Goal: Information Seeking & Learning: Learn about a topic

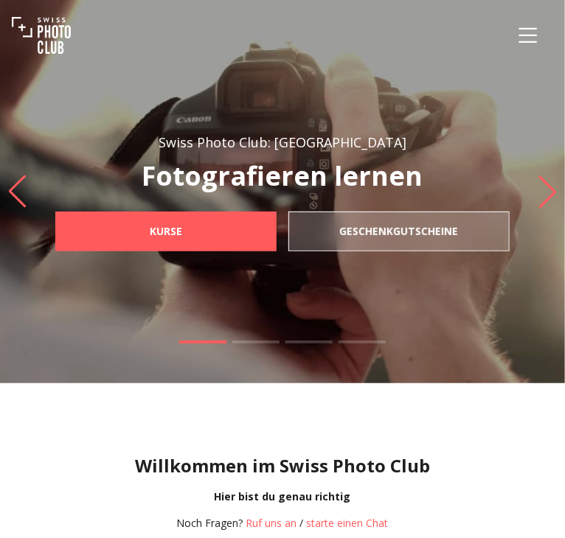
click at [533, 25] on icon "Menu" at bounding box center [527, 35] width 27 height 27
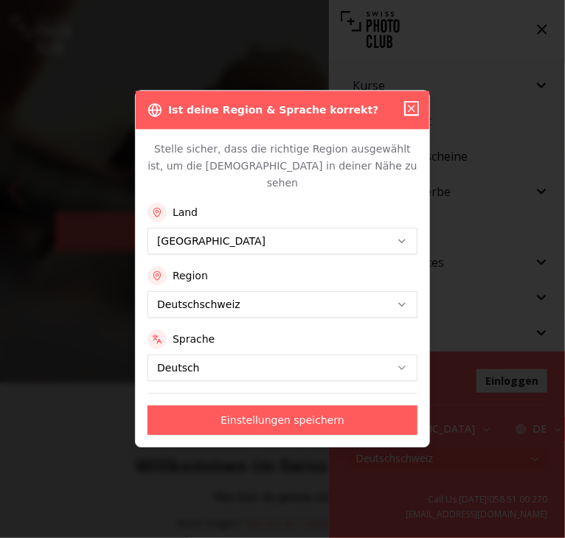
click at [408, 114] on icon "button" at bounding box center [411, 108] width 12 height 12
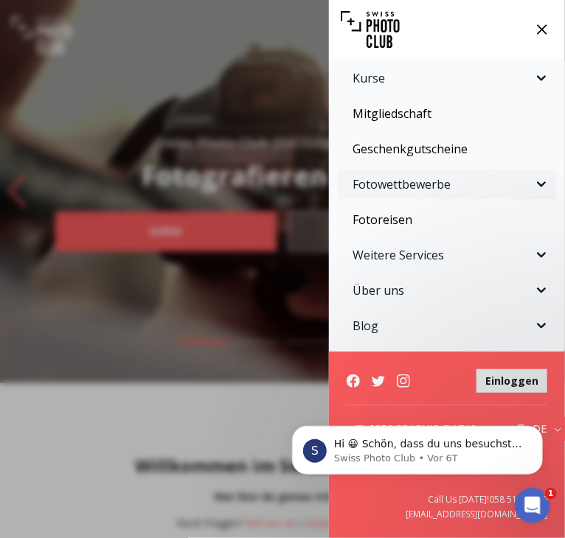
click at [411, 188] on span "Fotowettbewerbe" at bounding box center [442, 184] width 180 height 18
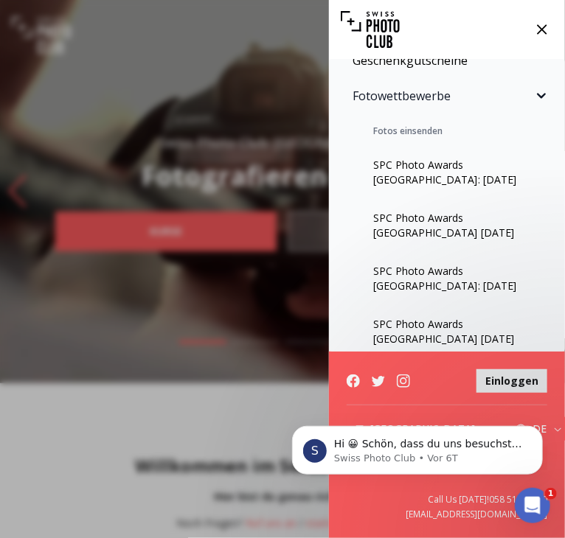
scroll to position [177, 0]
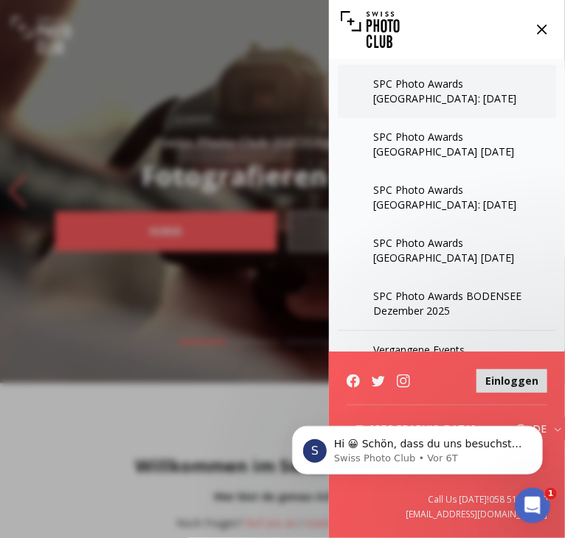
click at [423, 93] on link "SPC Photo Awards [GEOGRAPHIC_DATA]: [DATE]" at bounding box center [447, 91] width 218 height 53
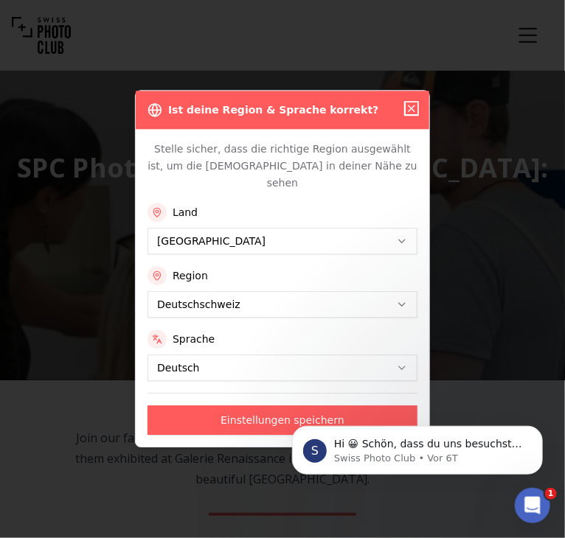
click at [408, 111] on icon "button" at bounding box center [411, 108] width 6 height 6
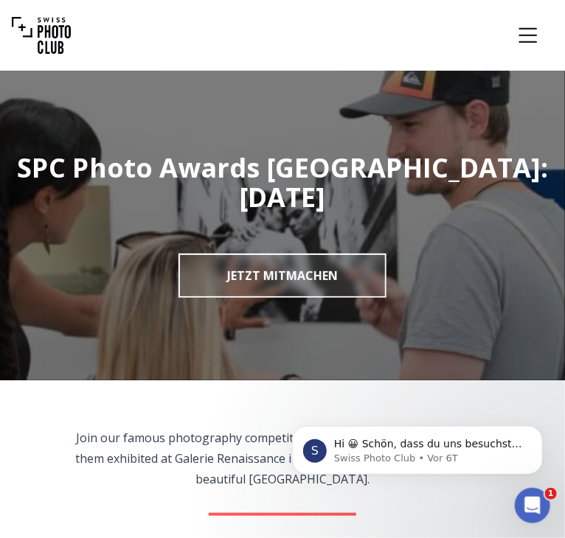
click at [513, 39] on button "Menu" at bounding box center [528, 35] width 50 height 50
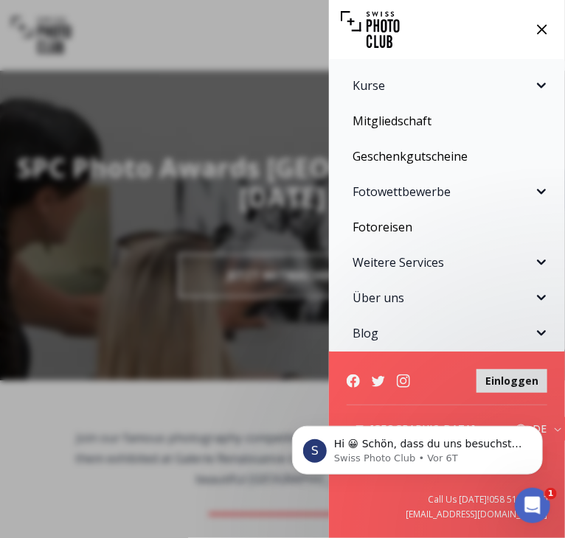
click at [86, 184] on div "Kurse Fotokurse Kommende Kurse Praxis-Workshops Einzelcoaching Kurspakete SPC A…" at bounding box center [282, 269] width 565 height 538
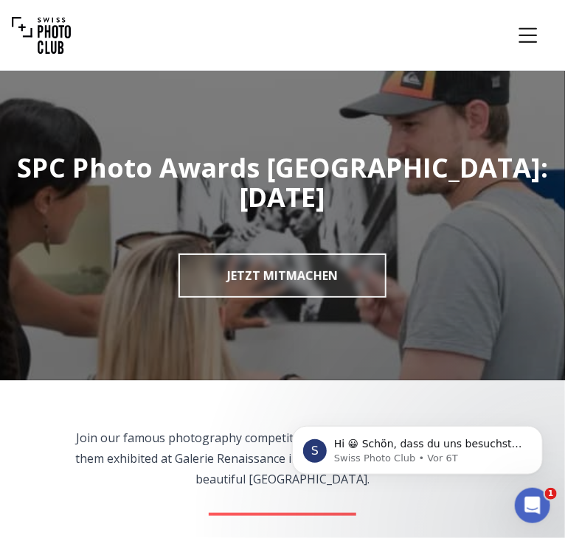
click at [538, 31] on icon "Menu" at bounding box center [527, 35] width 27 height 27
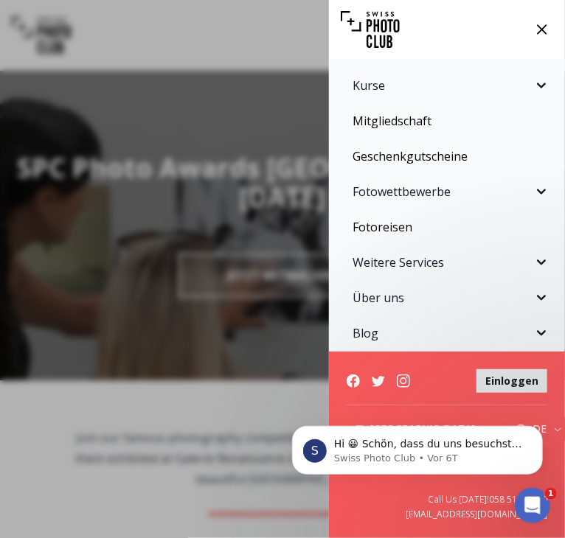
click at [438, 97] on button "Kurse" at bounding box center [447, 85] width 218 height 29
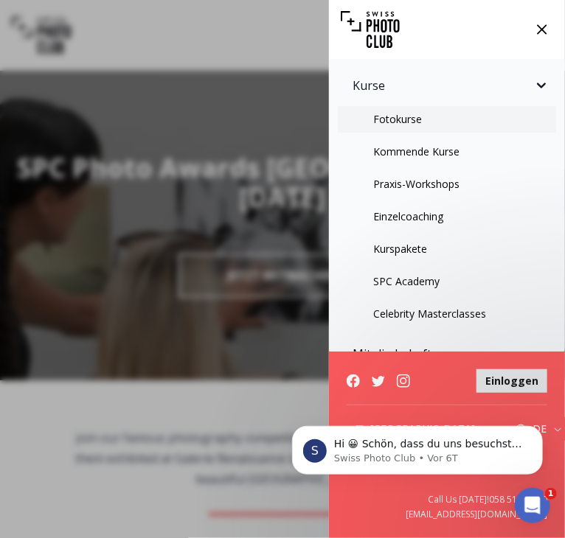
click at [435, 119] on link "Fotokurse" at bounding box center [447, 119] width 218 height 27
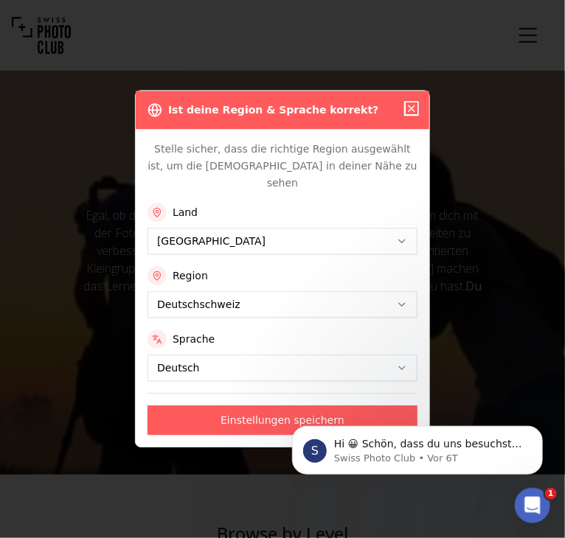
click at [411, 114] on icon "button" at bounding box center [411, 108] width 12 height 12
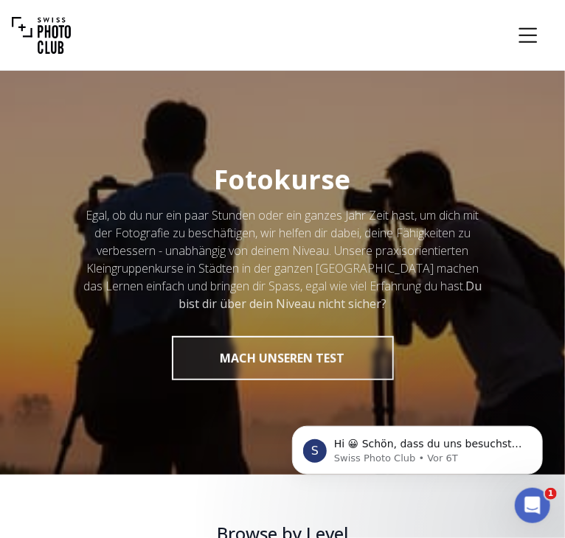
click at [540, 31] on icon "Menu" at bounding box center [527, 35] width 27 height 27
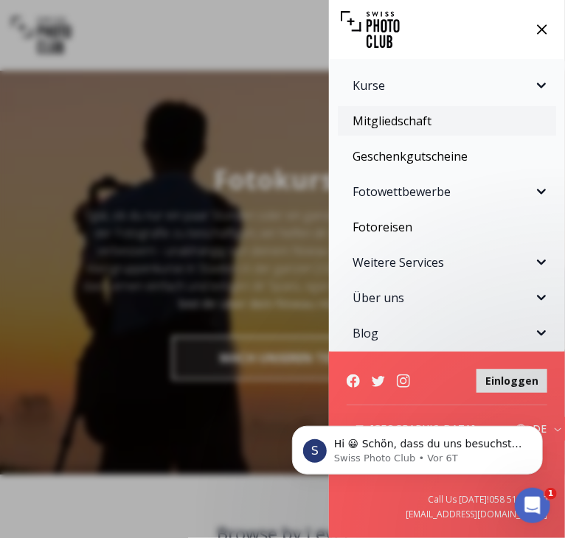
click at [374, 111] on link "Mitgliedschaft" at bounding box center [447, 120] width 218 height 29
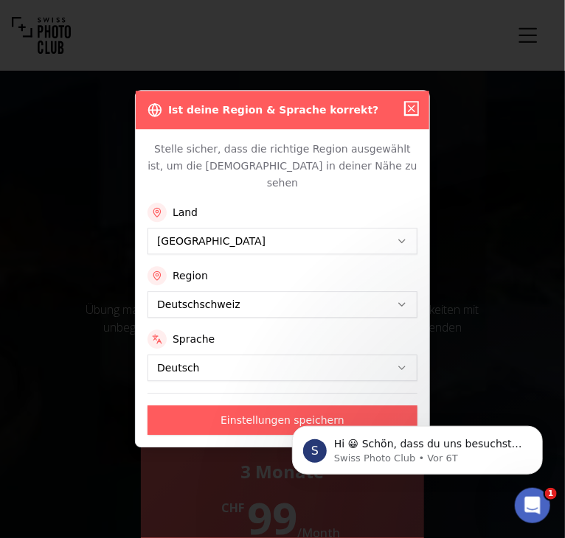
click at [417, 114] on icon "button" at bounding box center [411, 108] width 12 height 12
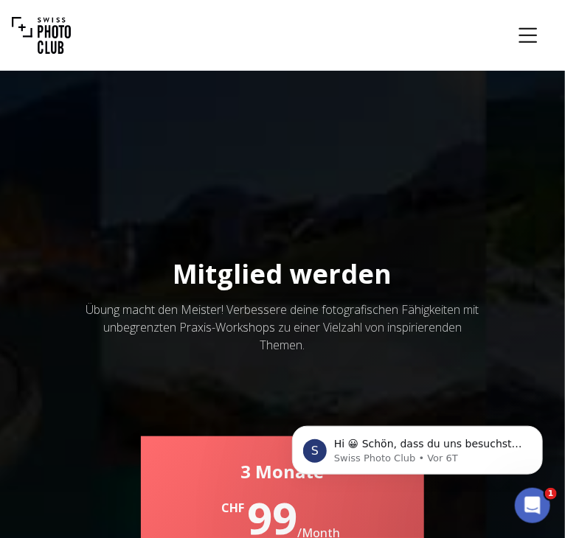
click at [534, 37] on icon "Menu" at bounding box center [527, 35] width 27 height 27
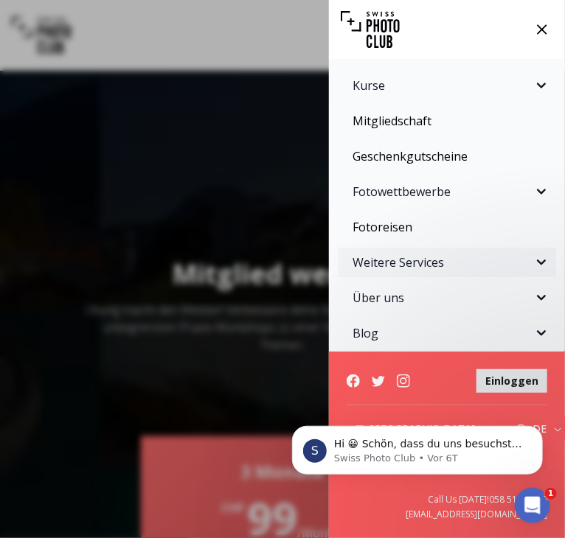
click at [408, 260] on span "Weitere Services" at bounding box center [442, 263] width 180 height 18
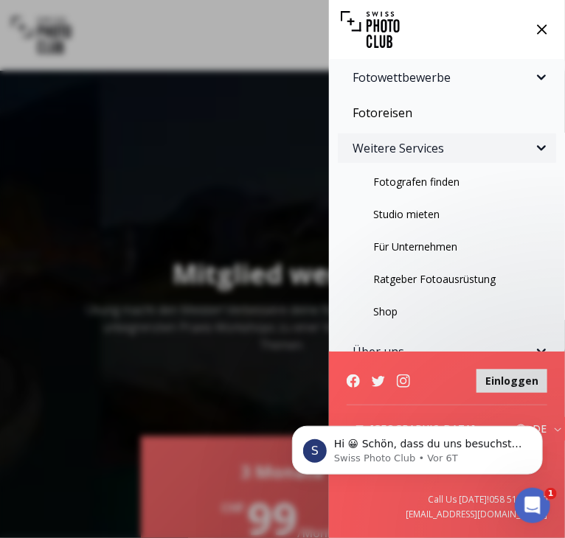
scroll to position [175, 0]
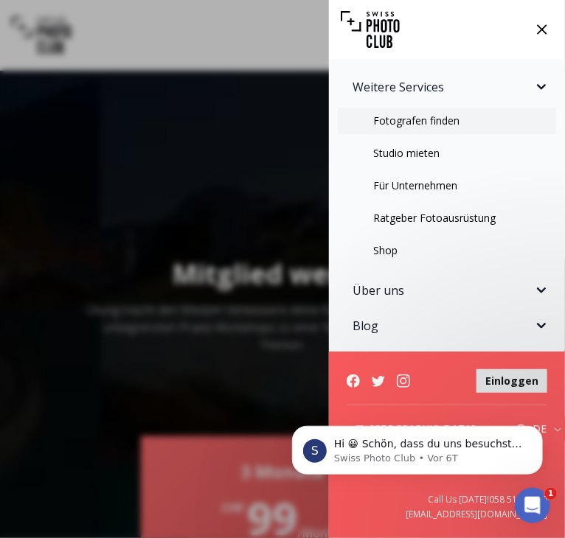
click at [399, 120] on link "Fotografen finden" at bounding box center [447, 121] width 218 height 27
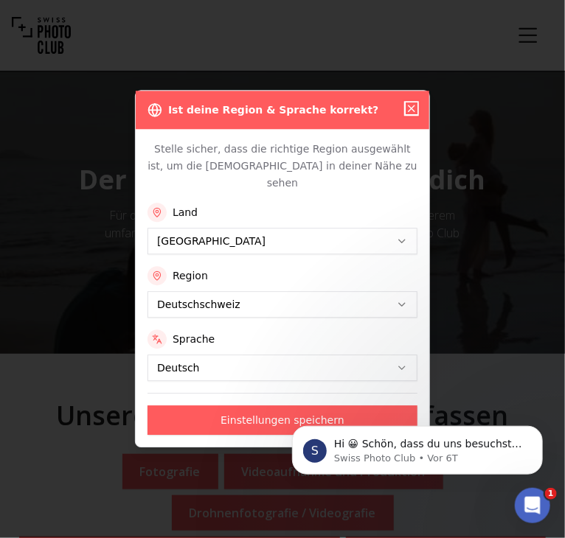
click at [412, 111] on icon "button" at bounding box center [411, 108] width 6 height 6
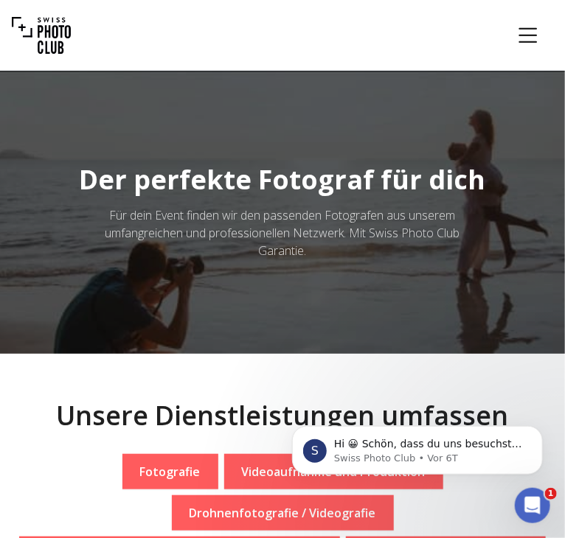
click at [539, 25] on icon "Menu" at bounding box center [527, 35] width 27 height 27
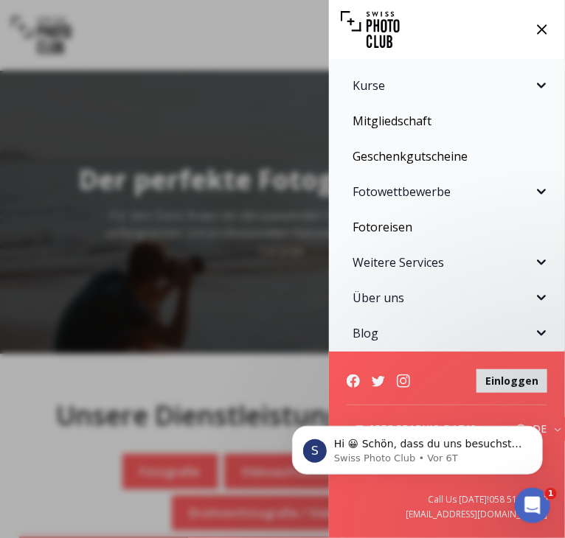
click at [242, 203] on div "Kurse Fotokurse Kommende Kurse Praxis-Workshops Einzelcoaching Kurspakete SPC A…" at bounding box center [282, 269] width 565 height 538
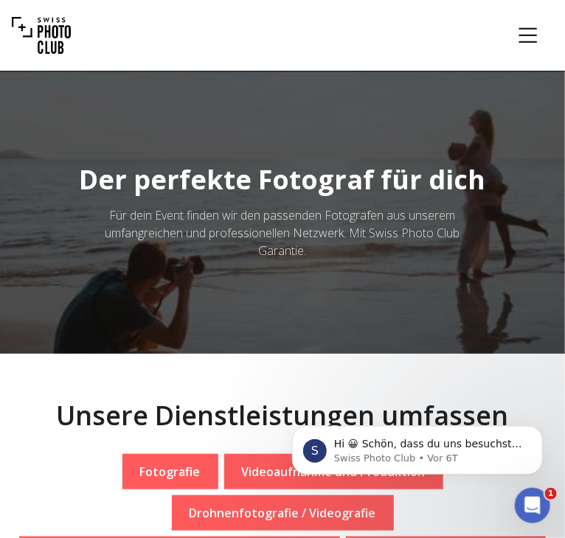
click at [548, 29] on button "Menu" at bounding box center [528, 35] width 50 height 50
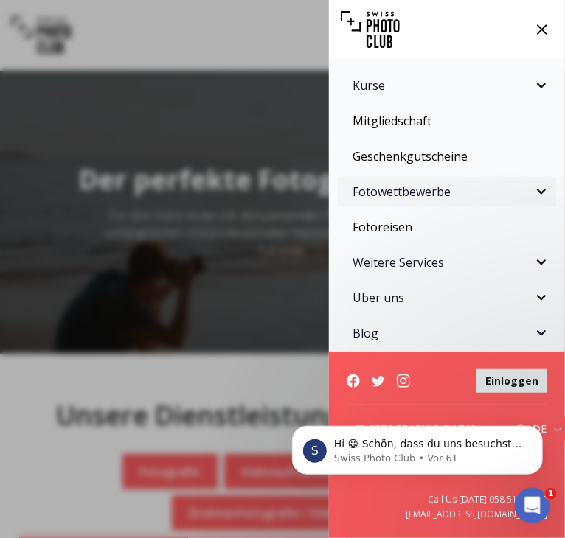
click at [413, 194] on span "Fotowettbewerbe" at bounding box center [442, 192] width 180 height 18
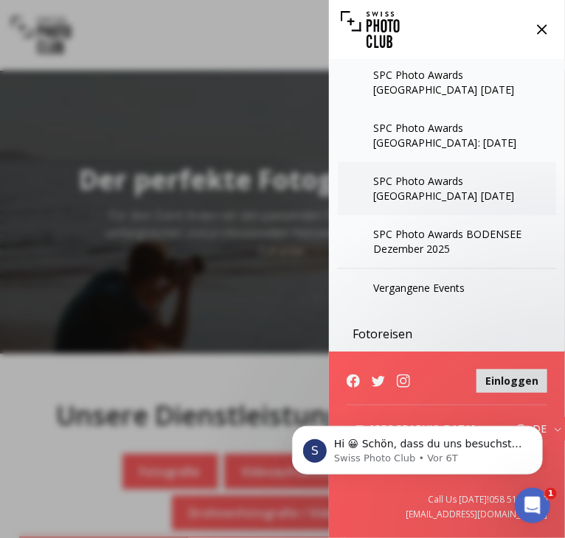
scroll to position [339, 0]
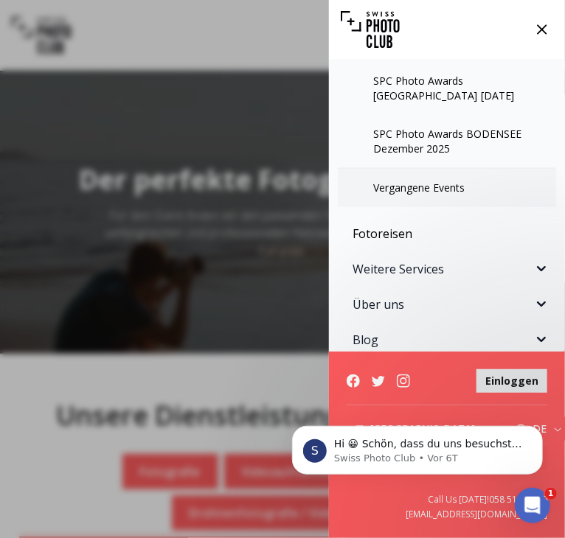
click at [402, 197] on link "Vergangene Events" at bounding box center [447, 188] width 218 height 38
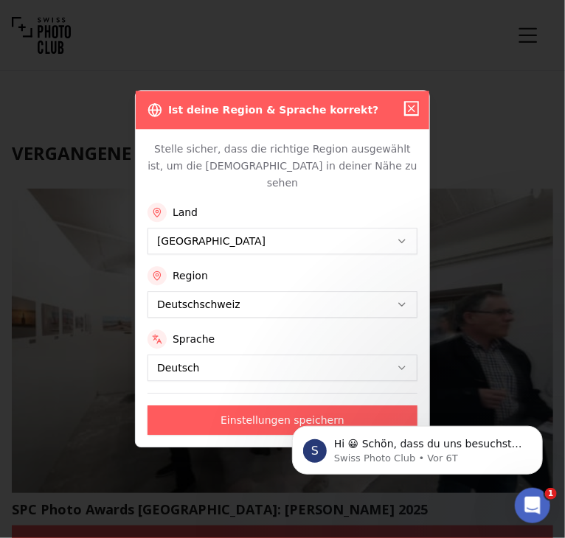
click at [413, 113] on icon "button" at bounding box center [411, 108] width 12 height 12
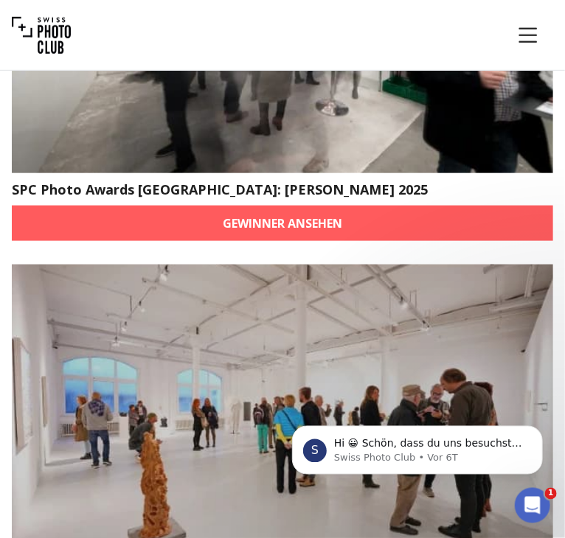
scroll to position [311, 0]
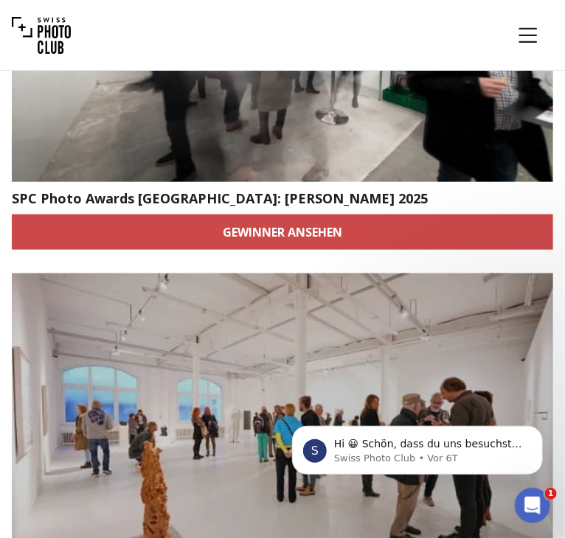
click at [201, 220] on link "Gewinner ansehen" at bounding box center [282, 231] width 541 height 35
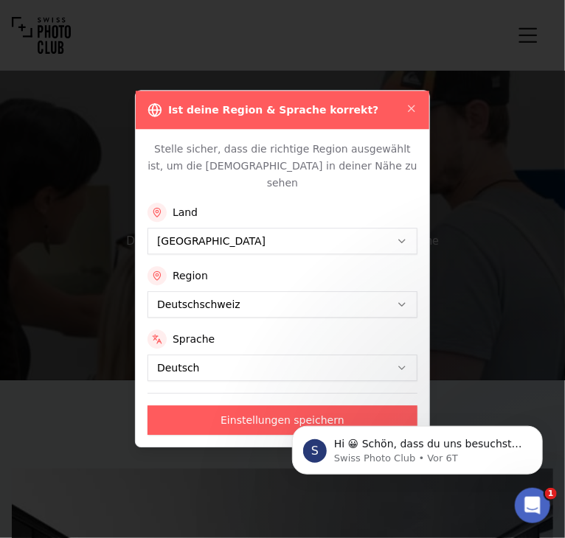
click at [405, 108] on div "Ist deine Region & Sprache korrekt?" at bounding box center [282, 110] width 293 height 38
click at [417, 115] on div "Ist deine Region & Sprache korrekt? Stelle sicher, dass die richtige Region aus…" at bounding box center [282, 268] width 295 height 357
click at [407, 114] on icon "button" at bounding box center [411, 108] width 12 height 12
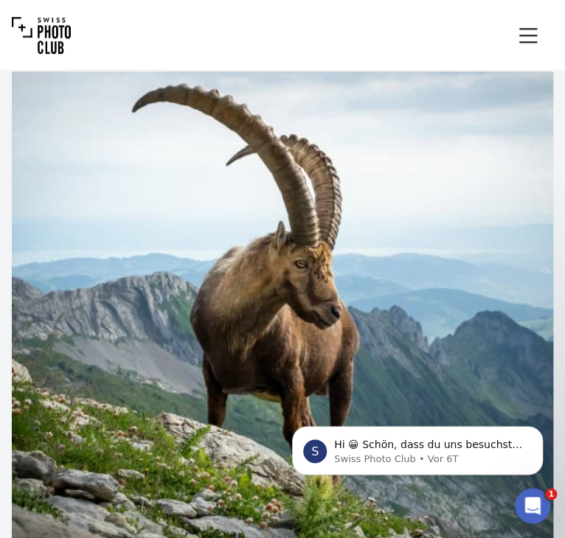
scroll to position [1946, 0]
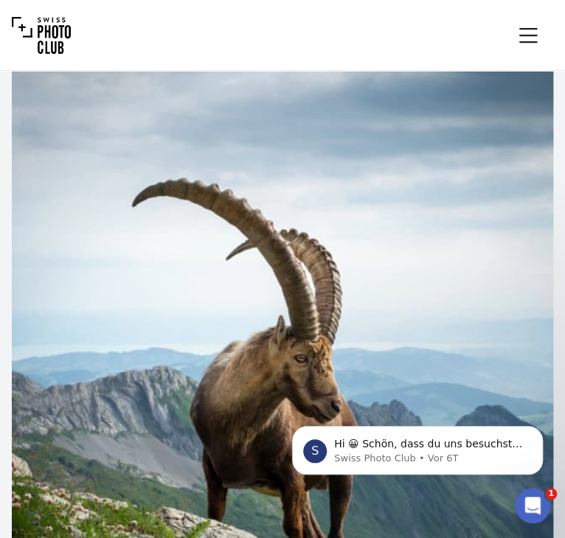
click at [293, 369] on img at bounding box center [282, 377] width 541 height 721
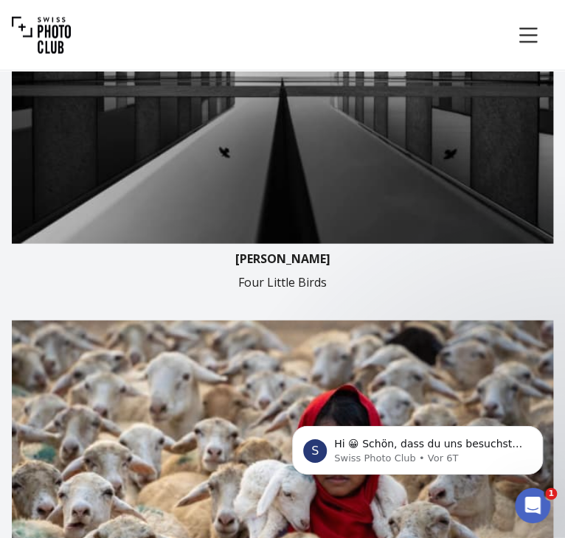
scroll to position [0, 0]
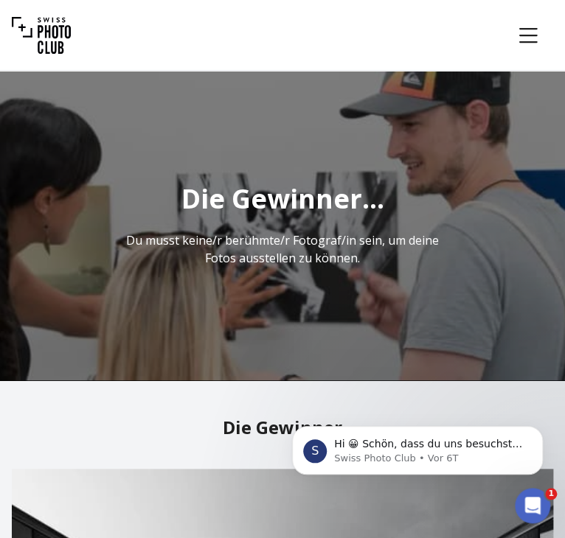
click at [525, 40] on icon "Menu" at bounding box center [527, 35] width 27 height 27
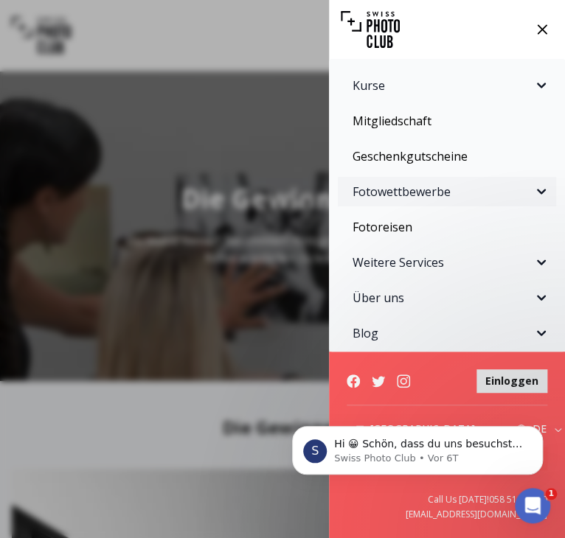
click at [444, 188] on span "Fotowettbewerbe" at bounding box center [442, 192] width 180 height 18
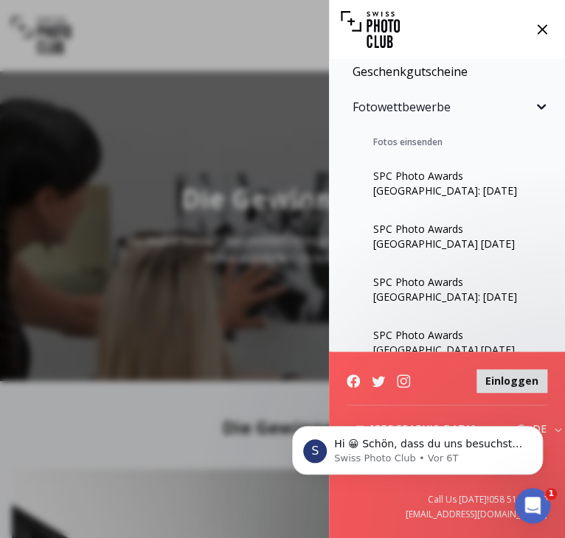
scroll to position [85, 0]
click at [538, 105] on icon "Sidebar" at bounding box center [541, 106] width 9 height 5
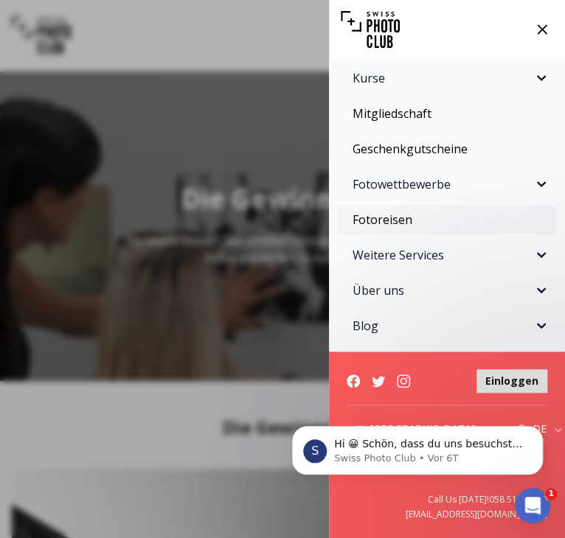
scroll to position [7, 0]
click at [433, 254] on span "Weitere Services" at bounding box center [442, 255] width 180 height 18
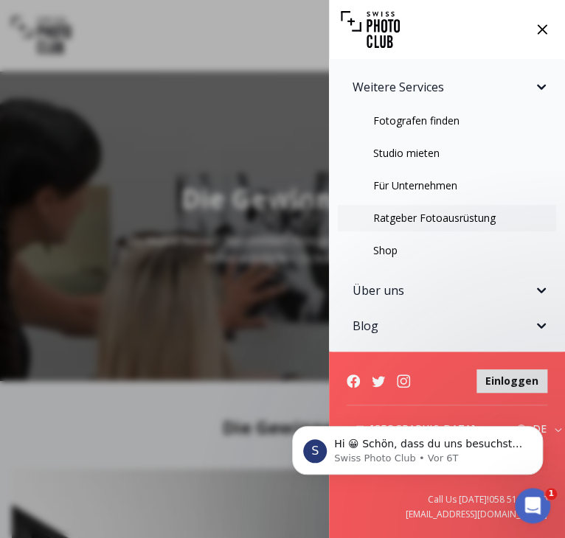
scroll to position [175, 0]
click at [420, 291] on span "Über uns" at bounding box center [442, 291] width 180 height 18
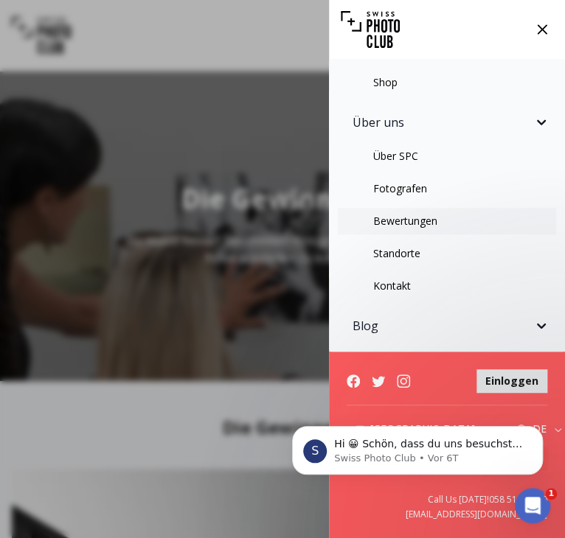
scroll to position [0, 0]
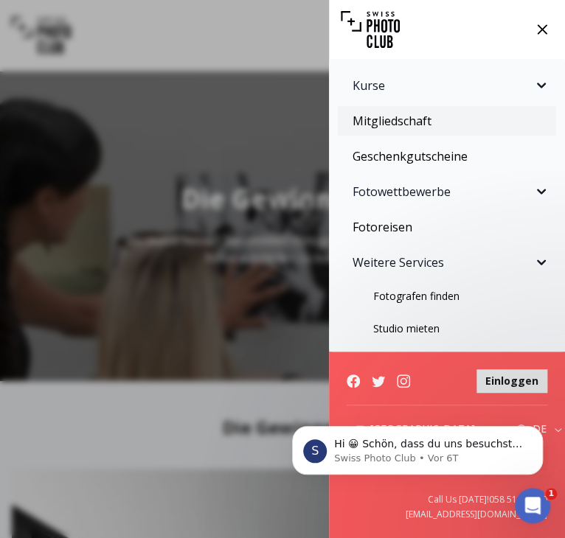
click at [417, 128] on link "Mitgliedschaft" at bounding box center [447, 120] width 218 height 29
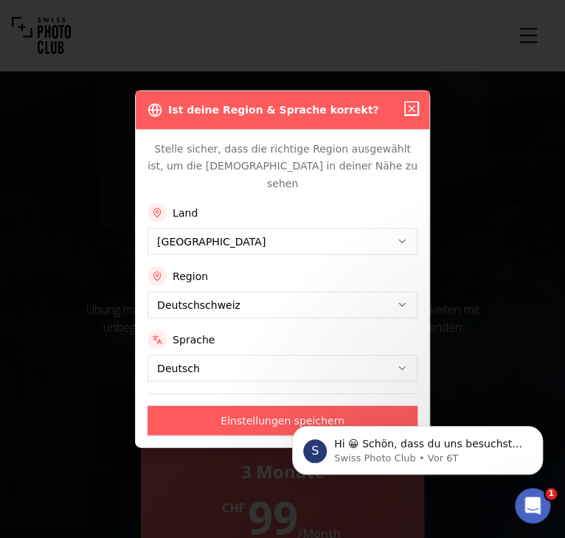
click at [411, 114] on icon "button" at bounding box center [411, 108] width 12 height 12
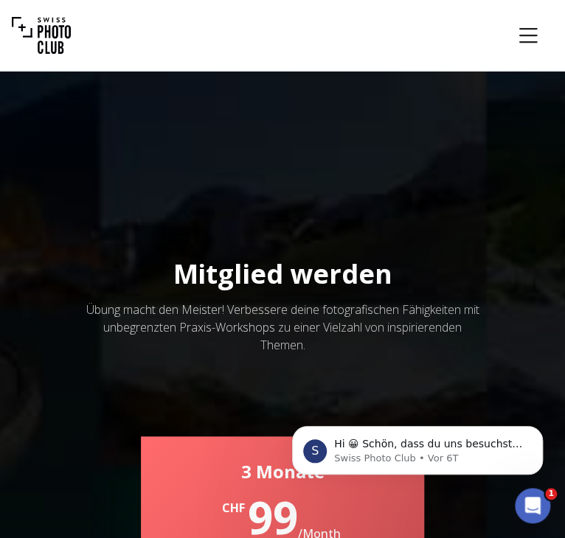
click at [530, 28] on icon "Menu" at bounding box center [528, 34] width 18 height 15
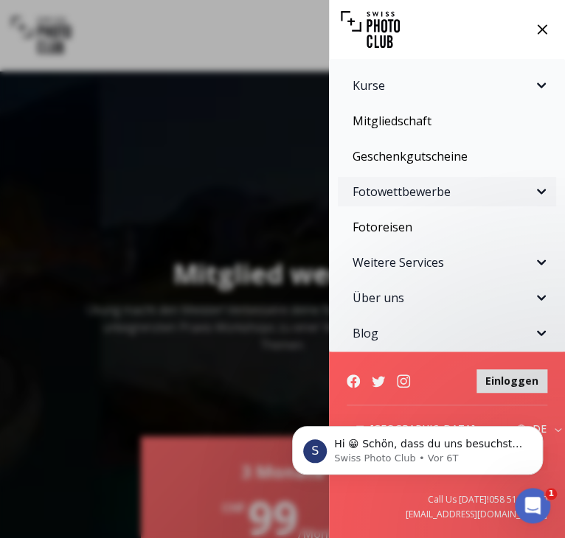
click at [414, 200] on span "Fotowettbewerbe" at bounding box center [442, 192] width 180 height 18
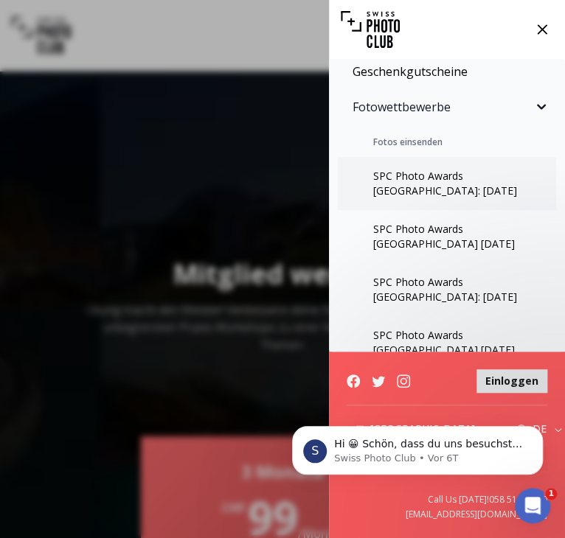
click at [427, 176] on link "SPC Photo Awards [GEOGRAPHIC_DATA]: [DATE]" at bounding box center [447, 183] width 218 height 53
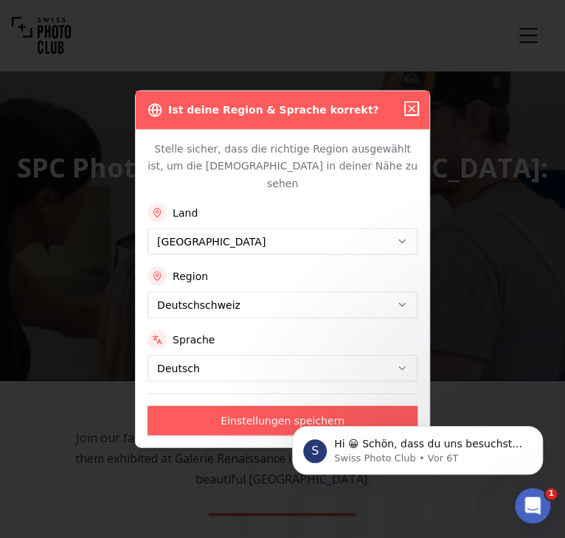
click at [411, 114] on icon "button" at bounding box center [411, 108] width 12 height 12
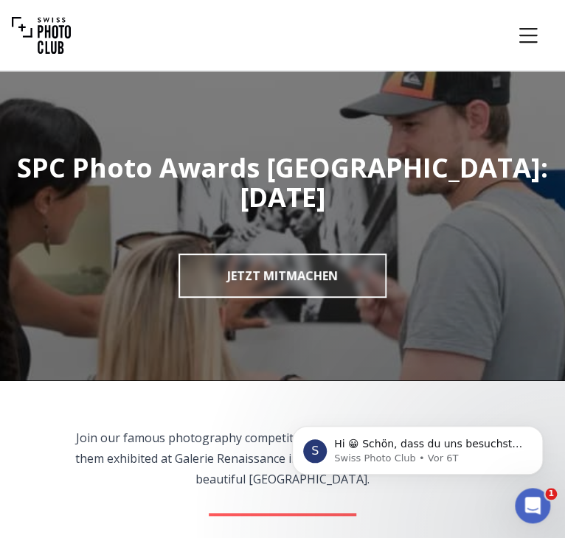
click at [536, 36] on icon "Menu" at bounding box center [527, 35] width 27 height 27
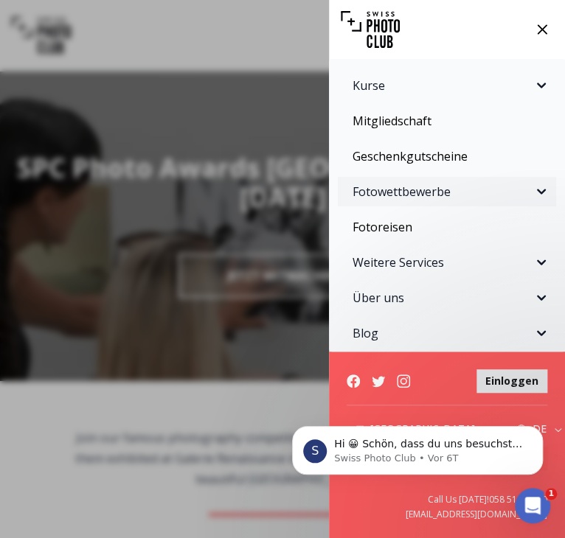
click at [416, 192] on span "Fotowettbewerbe" at bounding box center [442, 192] width 180 height 18
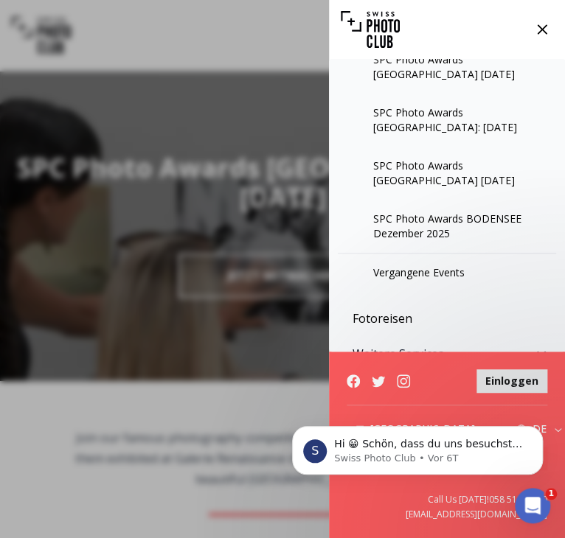
scroll to position [254, 0]
click at [419, 270] on link "Vergangene Events" at bounding box center [447, 273] width 218 height 38
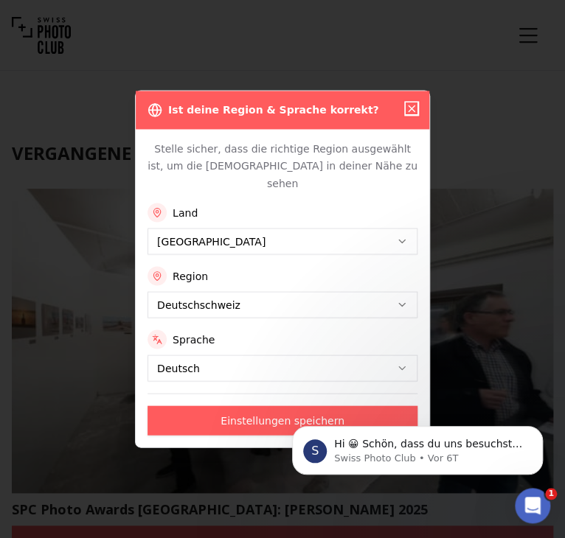
click at [416, 114] on icon "button" at bounding box center [411, 108] width 12 height 12
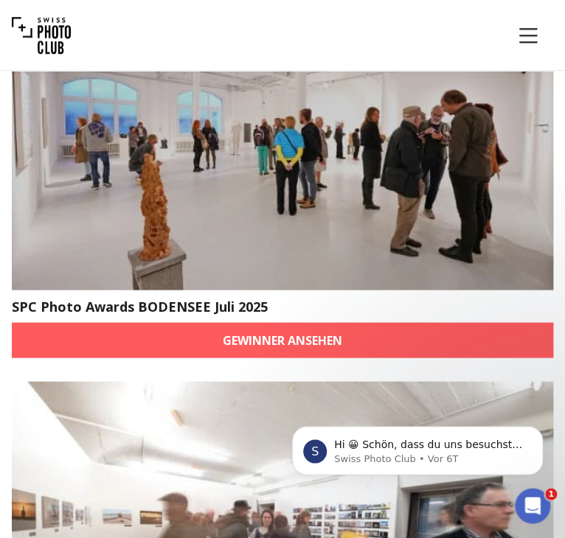
scroll to position [622, 0]
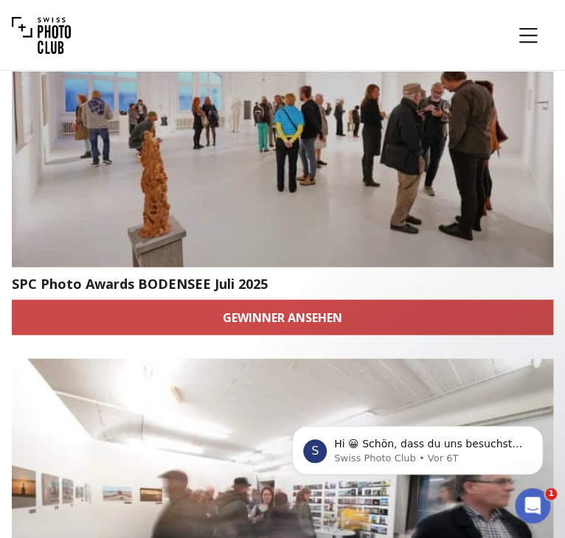
click at [306, 318] on link "Gewinner ansehen" at bounding box center [282, 316] width 541 height 35
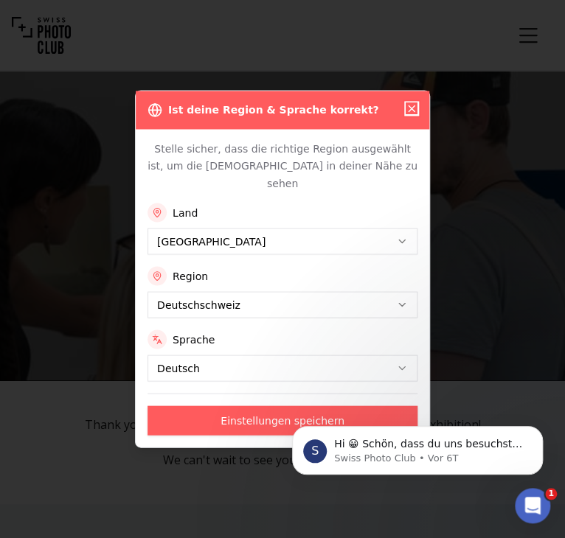
click at [414, 114] on icon "button" at bounding box center [411, 108] width 12 height 12
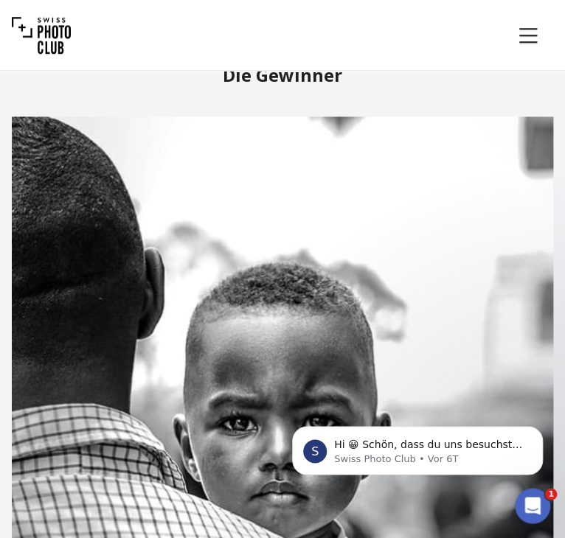
scroll to position [389, 0]
